Goal: Transaction & Acquisition: Purchase product/service

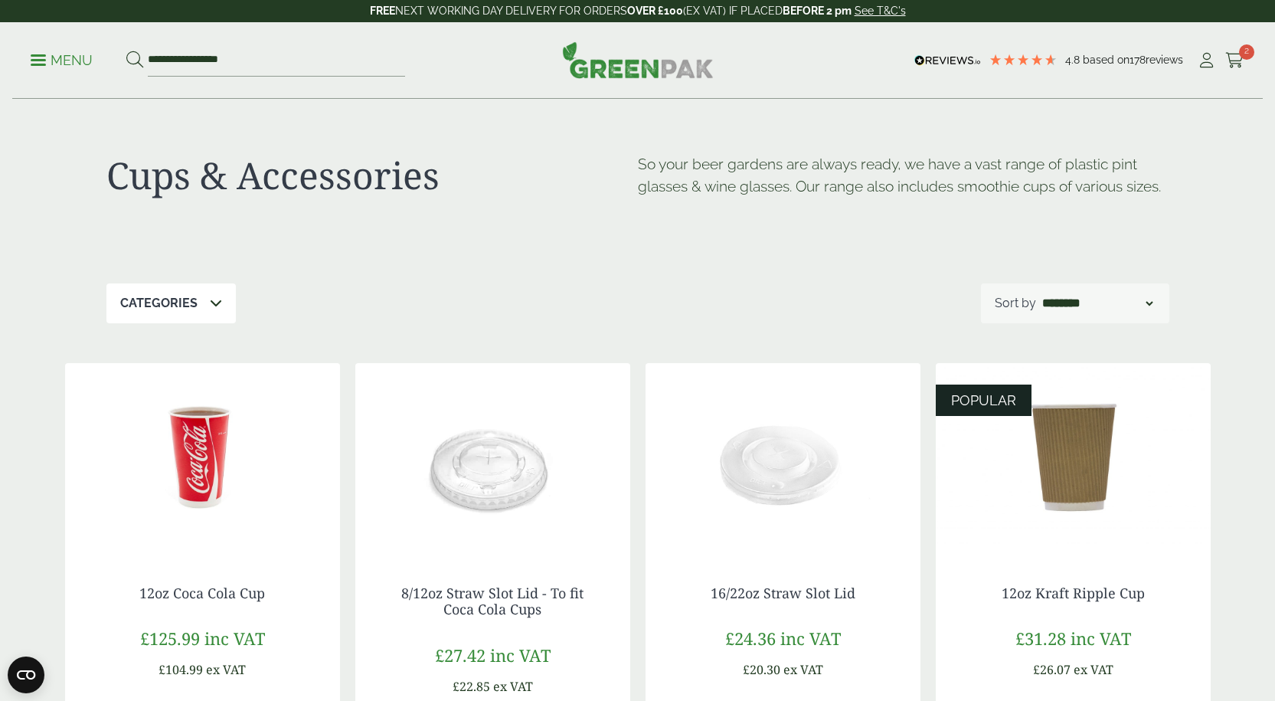
scroll to position [153, 0]
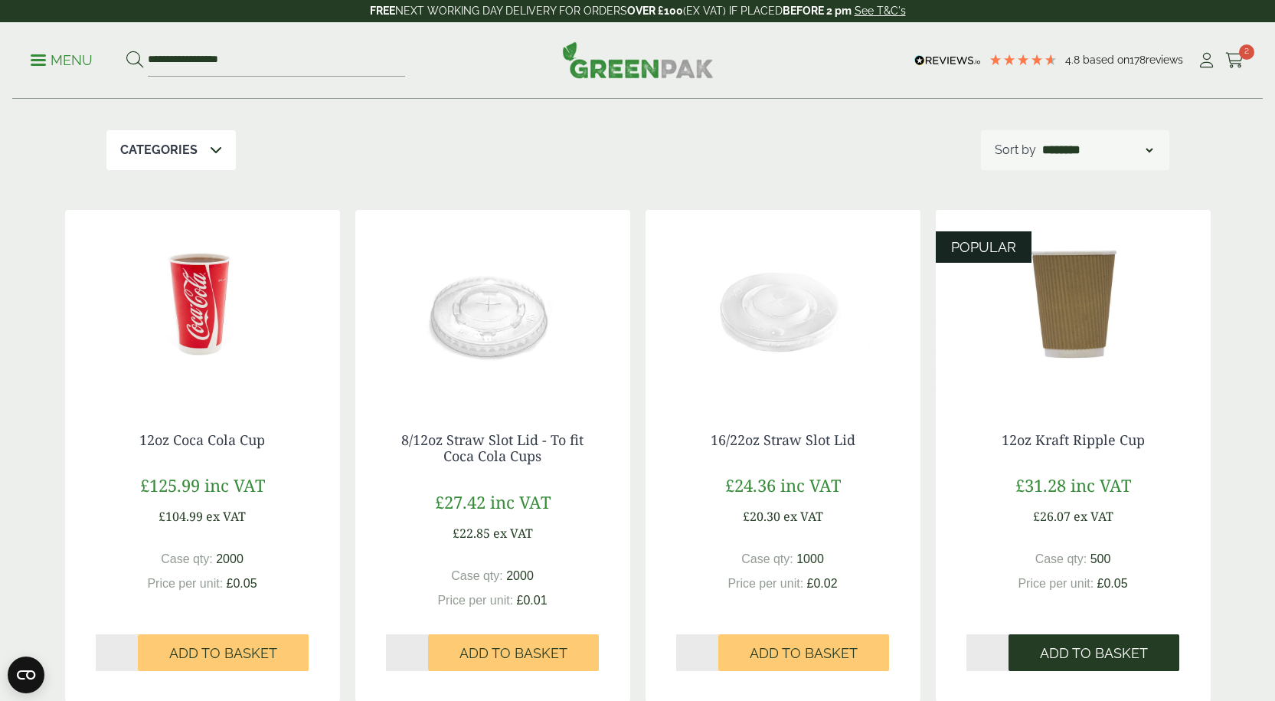
click at [1113, 651] on span "Add to Basket" at bounding box center [1094, 653] width 108 height 17
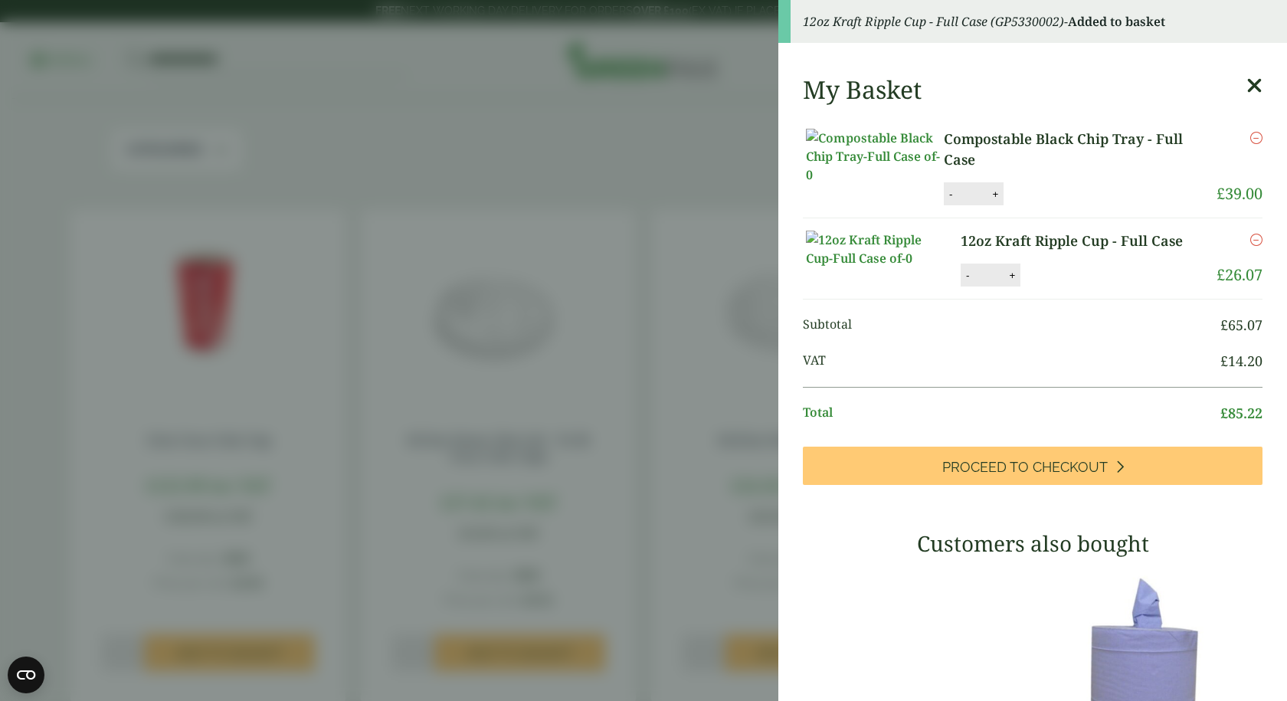
click at [499, 48] on aside "12oz Kraft Ripple Cup - Full Case (GP5330002) - Added to basket My Basket Compo…" at bounding box center [643, 350] width 1287 height 701
